Goal: Ask a question: Seek information or help from site administrators or community

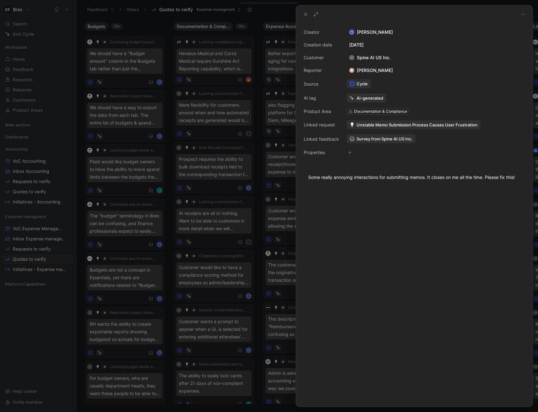
click at [150, 23] on div at bounding box center [269, 206] width 538 height 412
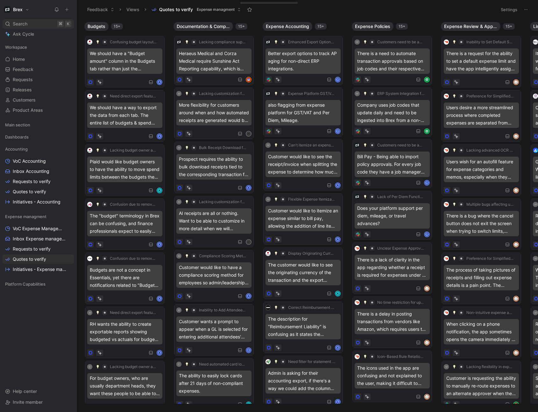
click at [23, 26] on span "Search" at bounding box center [20, 24] width 15 height 8
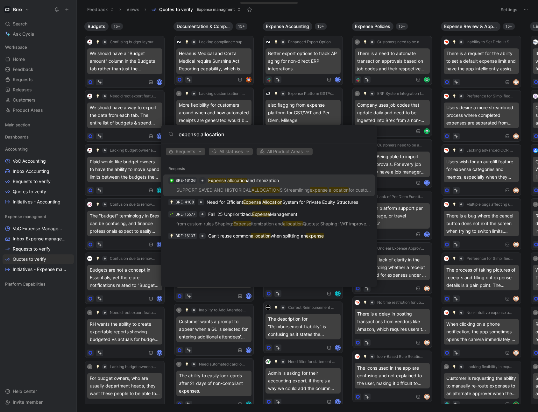
type input "expense allocation"
click at [270, 182] on p "Expense allocation and itemization" at bounding box center [243, 181] width 71 height 8
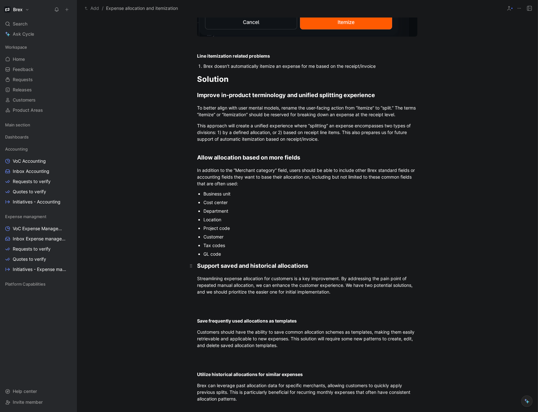
scroll to position [1168, 0]
click at [235, 196] on div "Business unit" at bounding box center [310, 193] width 214 height 7
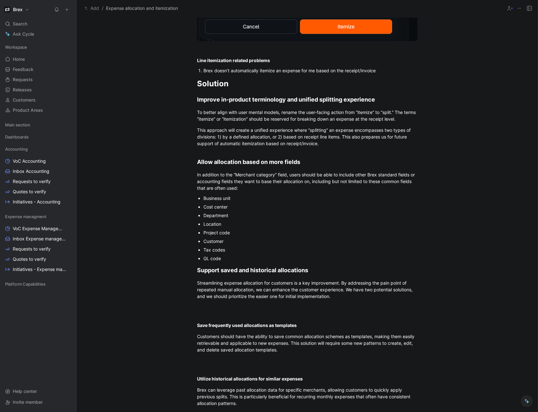
scroll to position [1163, 0]
click at [203, 200] on span "Business unit" at bounding box center [216, 198] width 27 height 5
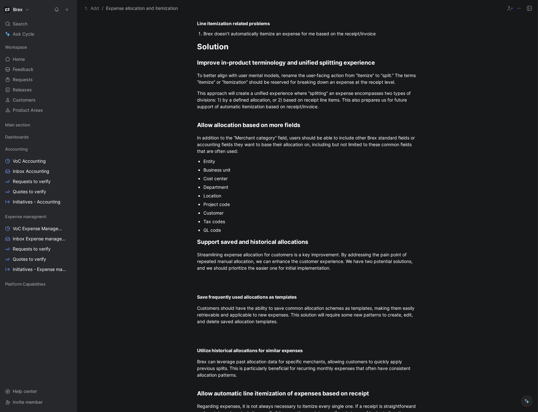
scroll to position [1201, 0]
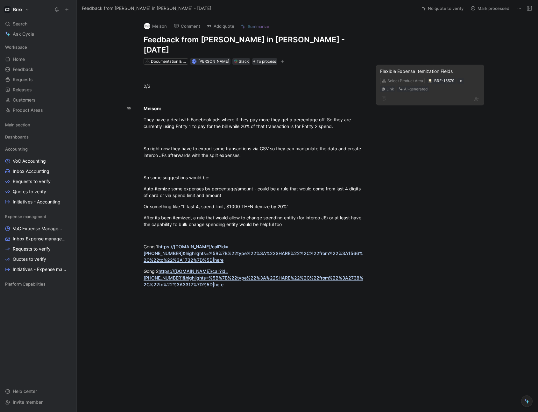
click at [413, 67] on div "Flexible Expense Itemization Fields" at bounding box center [430, 71] width 100 height 8
click at [408, 86] on div "AI-generated" at bounding box center [416, 89] width 24 height 6
click at [424, 69] on button "Discard" at bounding box center [422, 68] width 24 height 9
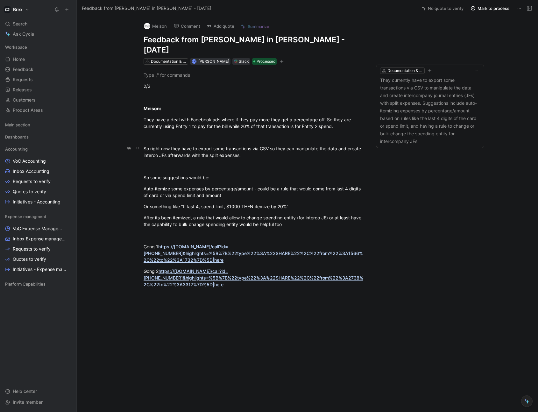
click at [311, 142] on div "2/3 Meison: They have a deal with Facebook ads where if they pay more they get …" at bounding box center [253, 185] width 327 height 241
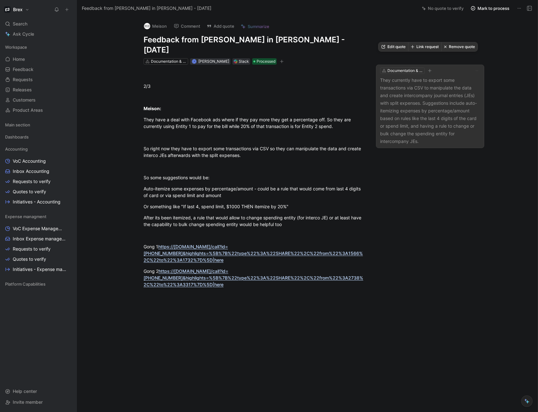
click at [458, 45] on button "Remove quote" at bounding box center [459, 46] width 36 height 9
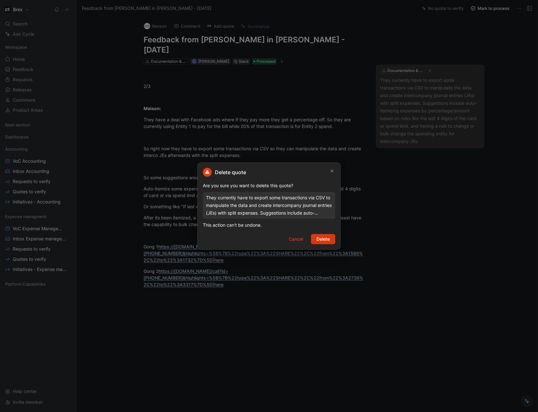
click at [328, 239] on span "Delete" at bounding box center [322, 239] width 13 height 8
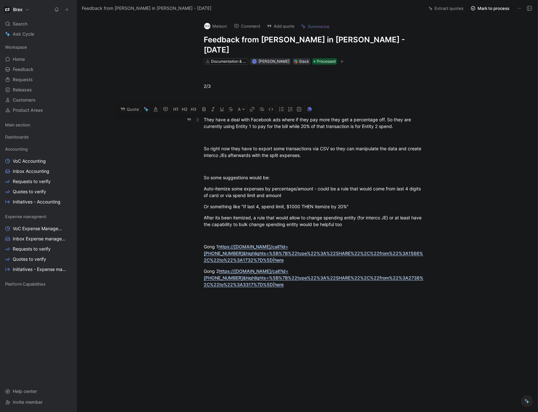
drag, startPoint x: 204, startPoint y: 111, endPoint x: 227, endPoint y: 111, distance: 23.2
click at [227, 116] on div "They have a deal with Facebook ads where if they pay more they get a percentage…" at bounding box center [314, 122] width 220 height 13
drag, startPoint x: 366, startPoint y: 214, endPoint x: 237, endPoint y: 207, distance: 128.7
click at [237, 214] on div "After its been itemized, a rule that would allow to change spending entity (for…" at bounding box center [314, 220] width 220 height 13
click at [247, 214] on div "After its been itemized, a rule that would allow to change spending entity (for…" at bounding box center [314, 220] width 220 height 13
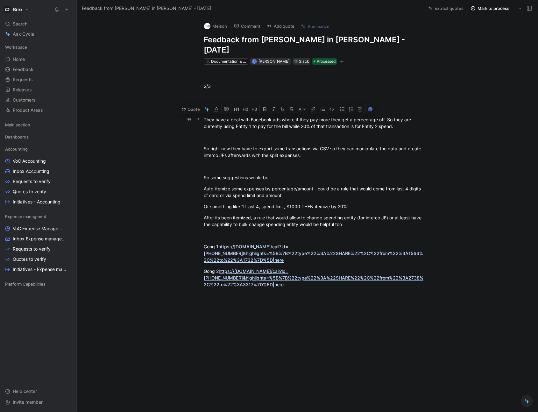
drag, startPoint x: 357, startPoint y: 214, endPoint x: 202, endPoint y: 111, distance: 186.1
click at [202, 111] on div "2/3 Meison: They have a deal with Facebook ads where if they pay more they get …" at bounding box center [313, 185] width 447 height 241
click at [257, 203] on div "Or something like "If last 4, spend limit, $1000 THEN itemize by 20%"" at bounding box center [314, 206] width 220 height 7
drag, startPoint x: 407, startPoint y: 116, endPoint x: 200, endPoint y: 110, distance: 206.3
click at [200, 114] on p "They have a deal with Facebook ads where if they pay more they get a percentage…" at bounding box center [314, 122] width 244 height 17
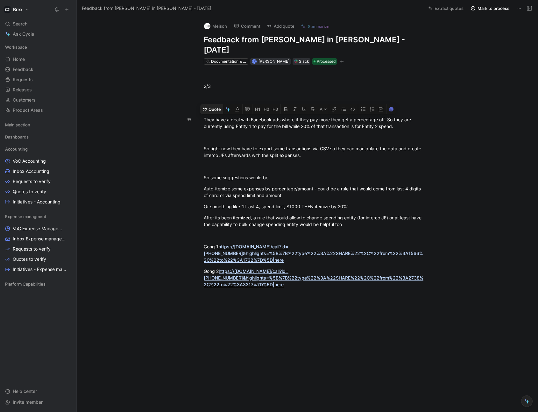
click at [207, 104] on button "Quote" at bounding box center [211, 109] width 23 height 10
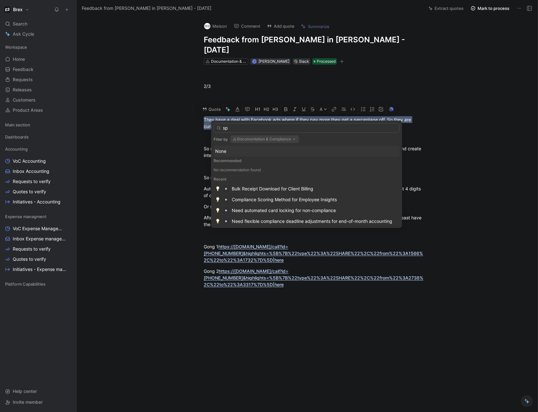
type input "s"
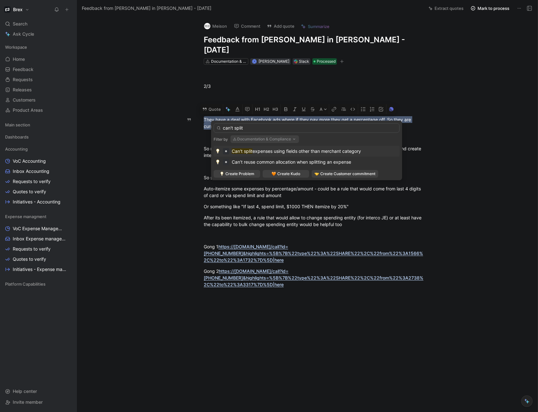
type input "can't split"
click at [306, 150] on span "expenses using fields other than merchant category" at bounding box center [306, 150] width 108 height 5
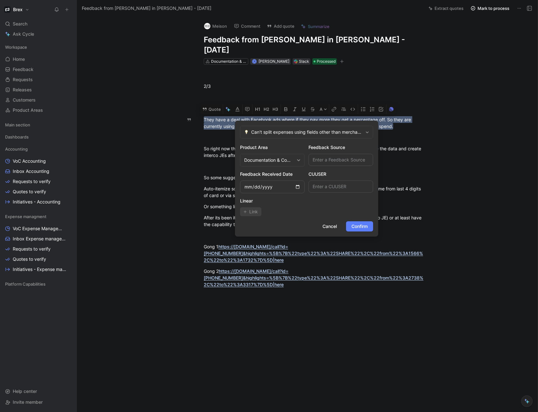
click at [363, 228] on span "Confirm" at bounding box center [359, 226] width 16 height 8
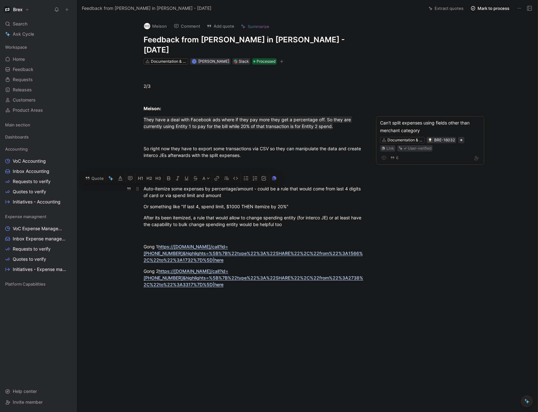
drag, startPoint x: 224, startPoint y: 187, endPoint x: 140, endPoint y: 177, distance: 84.3
click at [140, 183] on p "Auto-itemize some expenses by percentage/amount - could be a rule that would co…" at bounding box center [253, 191] width 244 height 17
click at [246, 203] on div "Or something like "If last 4, spend limit, $1000 THEN itemize by 20%"" at bounding box center [253, 206] width 220 height 7
drag, startPoint x: 290, startPoint y: 196, endPoint x: 132, endPoint y: 178, distance: 158.8
click at [132, 178] on div "Can't split expenses using fields other than merchant category Documentation & …" at bounding box center [253, 247] width 327 height 365
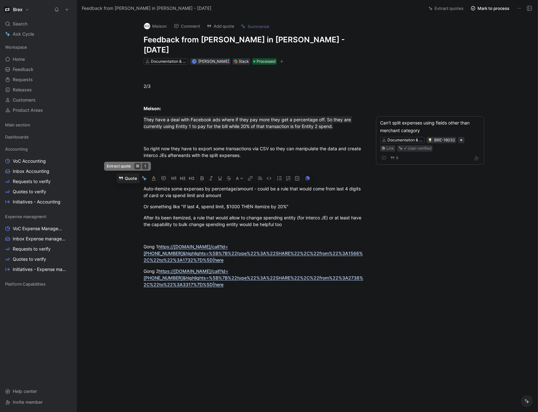
click at [128, 173] on button "Quote" at bounding box center [127, 178] width 23 height 10
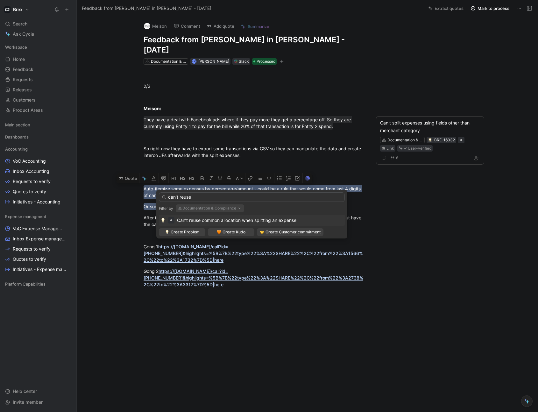
type input "can't reuse"
click at [292, 219] on span "Can’t reuse common allocation when splitting an expense" at bounding box center [236, 219] width 119 height 5
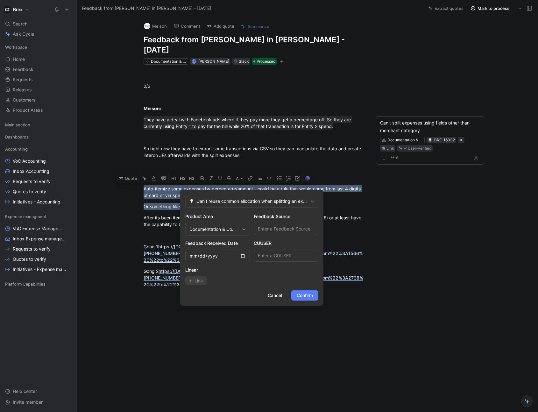
click at [301, 300] on button "Confirm" at bounding box center [304, 295] width 27 height 10
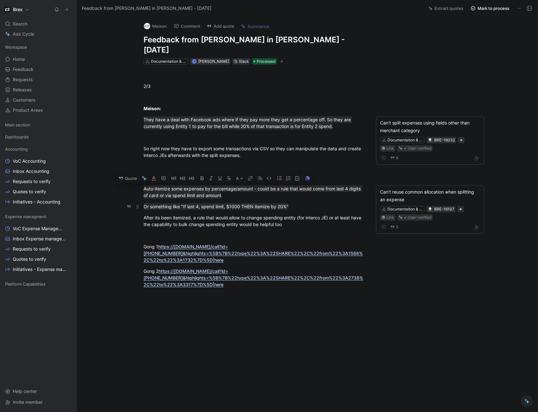
click at [308, 203] on div "Or something like "If last 4, spend limit, $1000 THEN itemize by 20%"" at bounding box center [253, 206] width 220 height 7
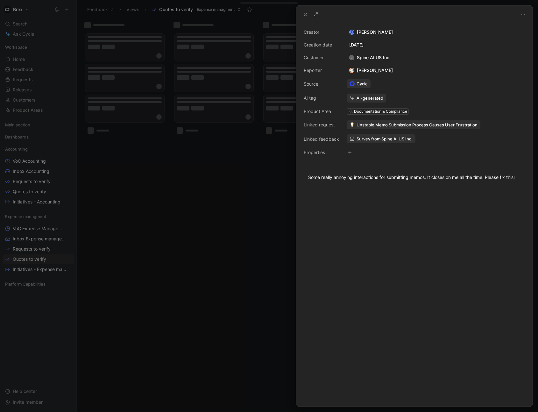
click at [304, 13] on use at bounding box center [305, 14] width 3 height 3
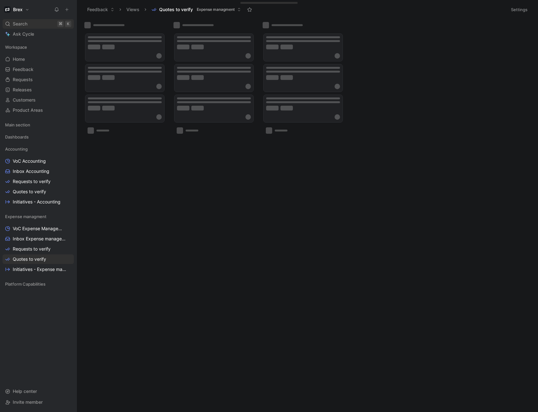
click at [35, 23] on div "Search ⌘ K" at bounding box center [38, 24] width 71 height 10
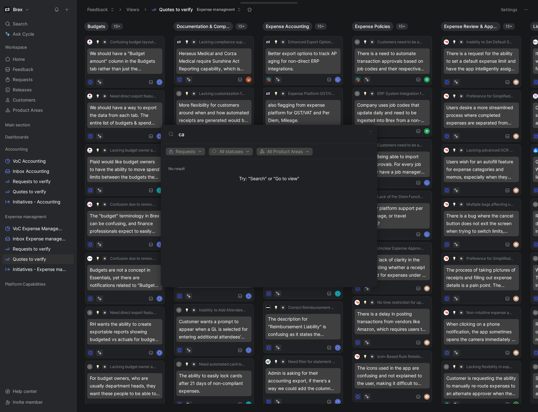
type input "c"
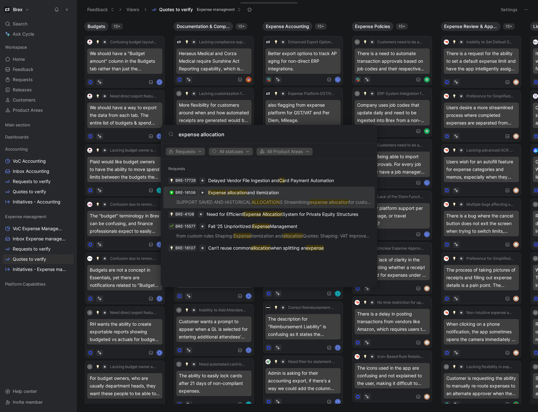
type input "expense allocation"
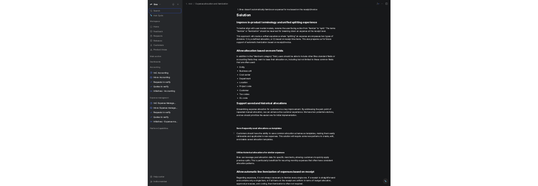
scroll to position [1233, 0]
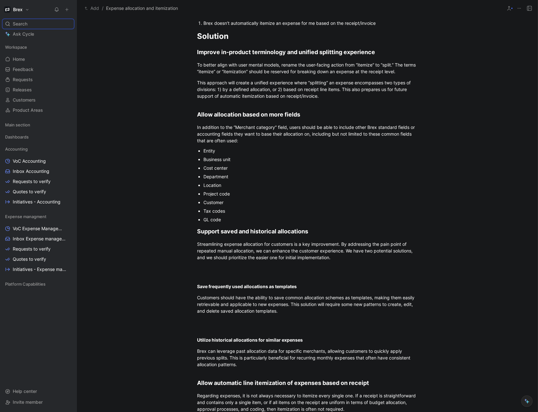
click at [232, 221] on div "GL code" at bounding box center [310, 219] width 214 height 7
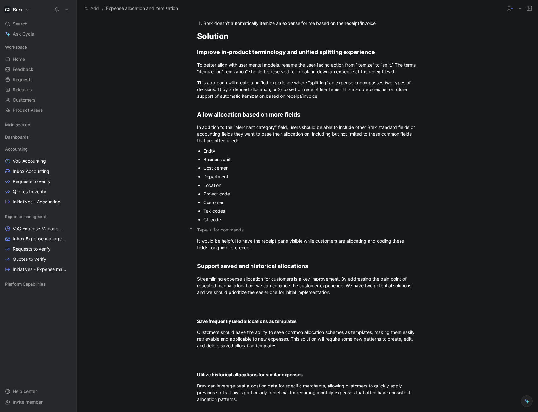
click at [209, 230] on div at bounding box center [307, 229] width 220 height 7
click at [294, 240] on div "It would be helpful to have the receipt pane visible while customers are alloca…" at bounding box center [307, 243] width 220 height 13
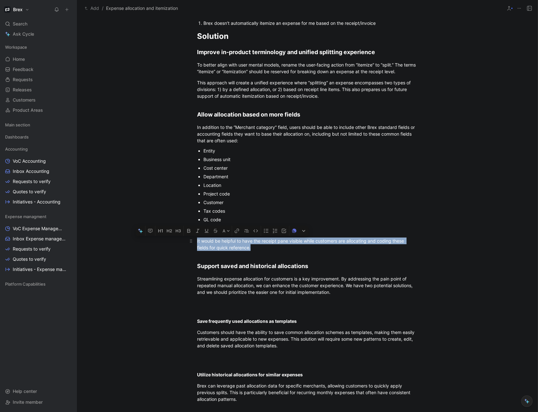
click at [293, 245] on div "It would be helpful to have the receipt pane visible while customers are alloca…" at bounding box center [307, 243] width 220 height 13
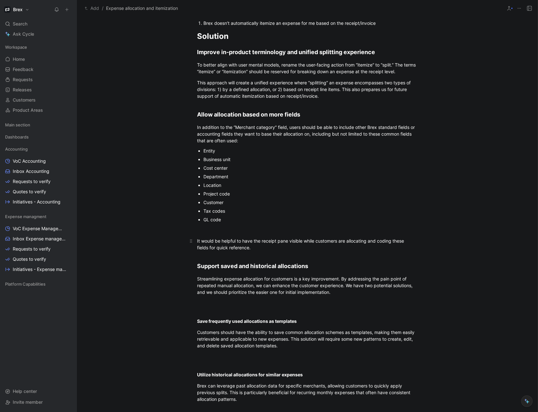
click at [289, 242] on div "It would be helpful to have the receipt pane visible while customers are alloca…" at bounding box center [307, 243] width 220 height 13
click at [310, 248] on div "It would be helpful to have the receipt pane accessible and optionally visible …" at bounding box center [307, 243] width 220 height 13
